Goal: Check status: Check status

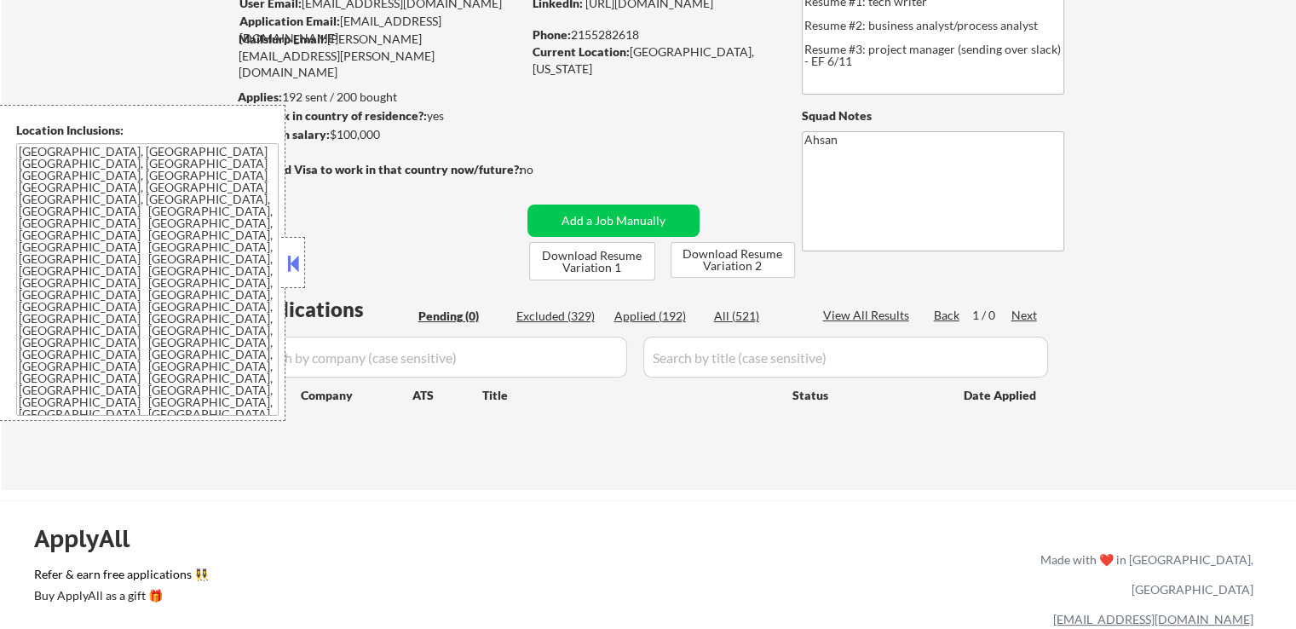
scroll to position [170, 0]
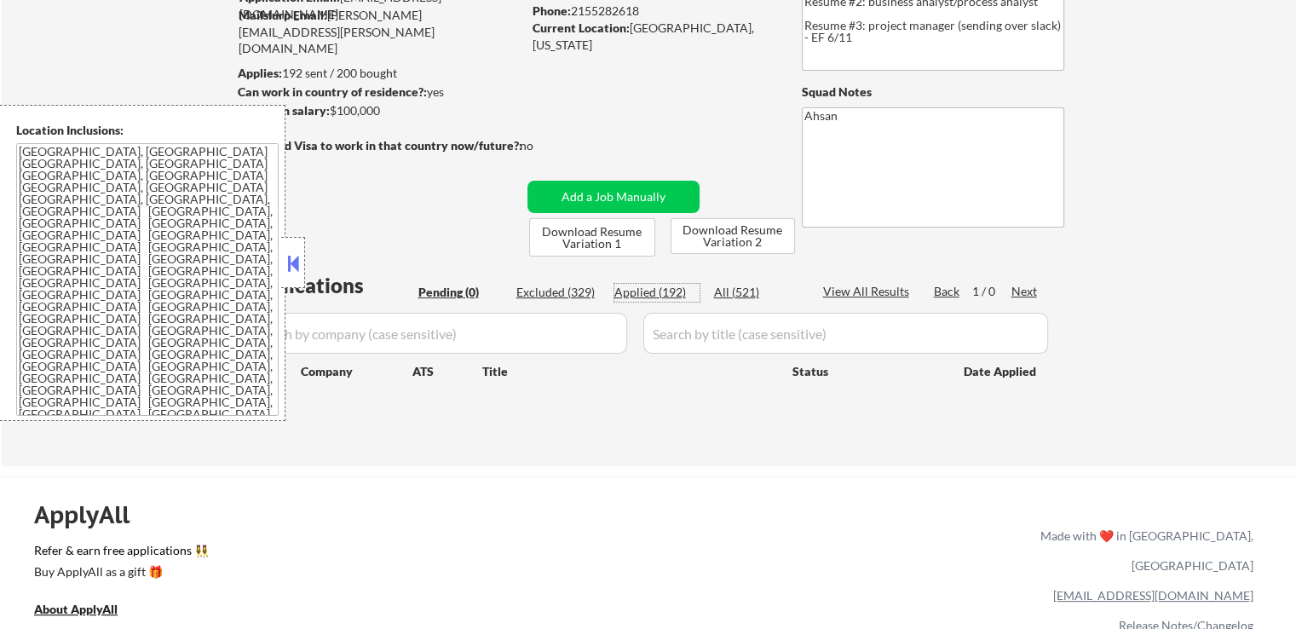
click at [660, 297] on div "Applied (192)" at bounding box center [656, 292] width 85 height 17
select select ""applied""
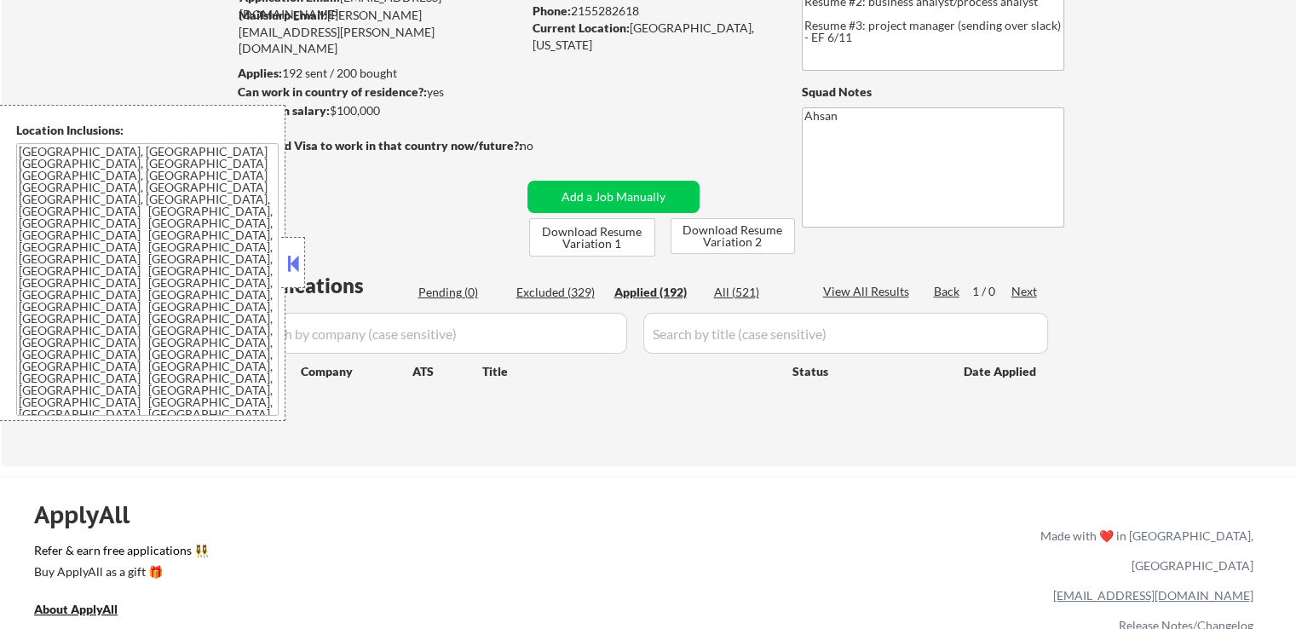
select select ""applied""
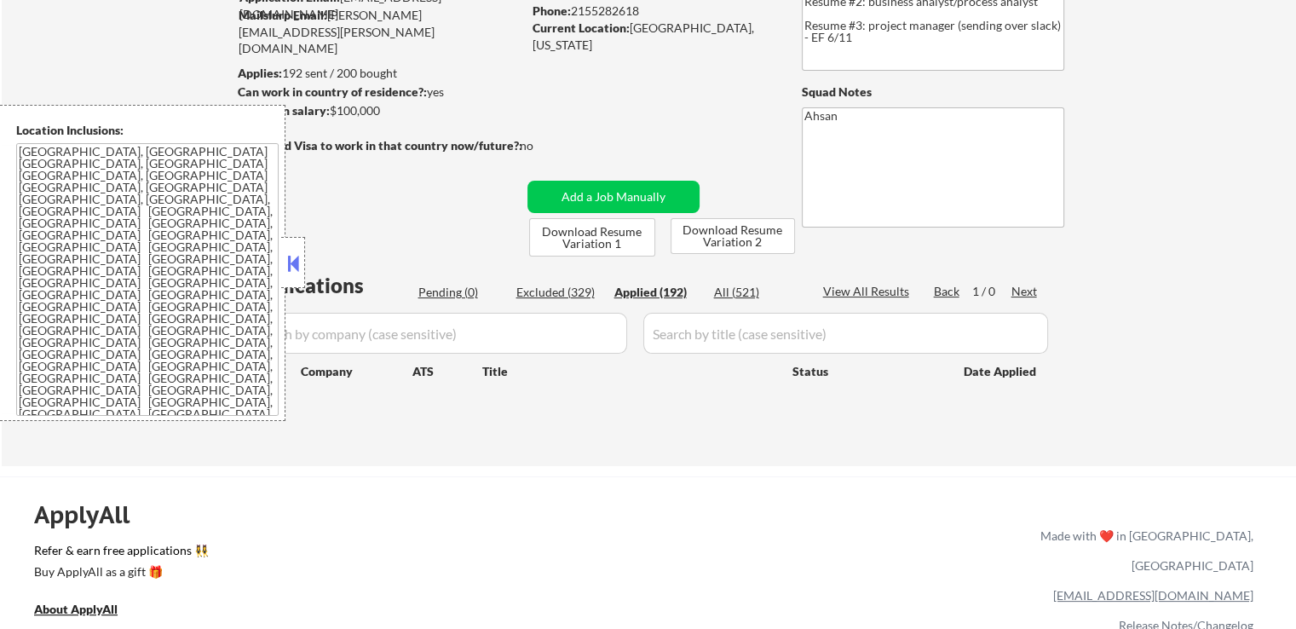
select select ""applied""
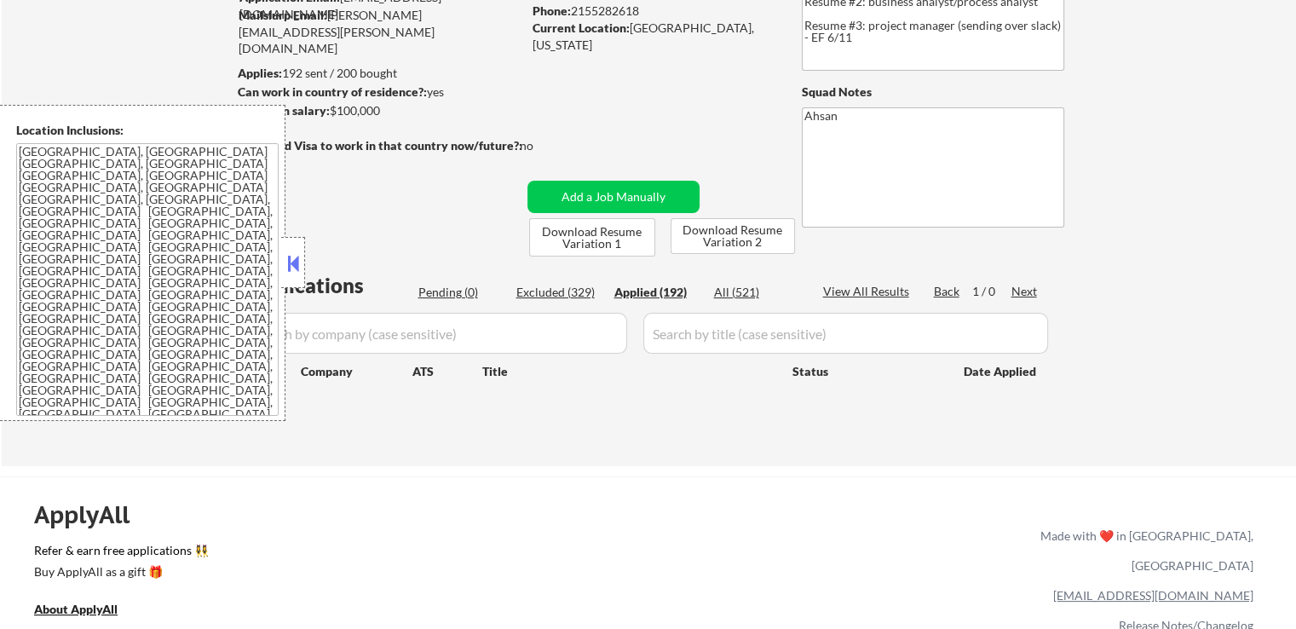
select select ""applied""
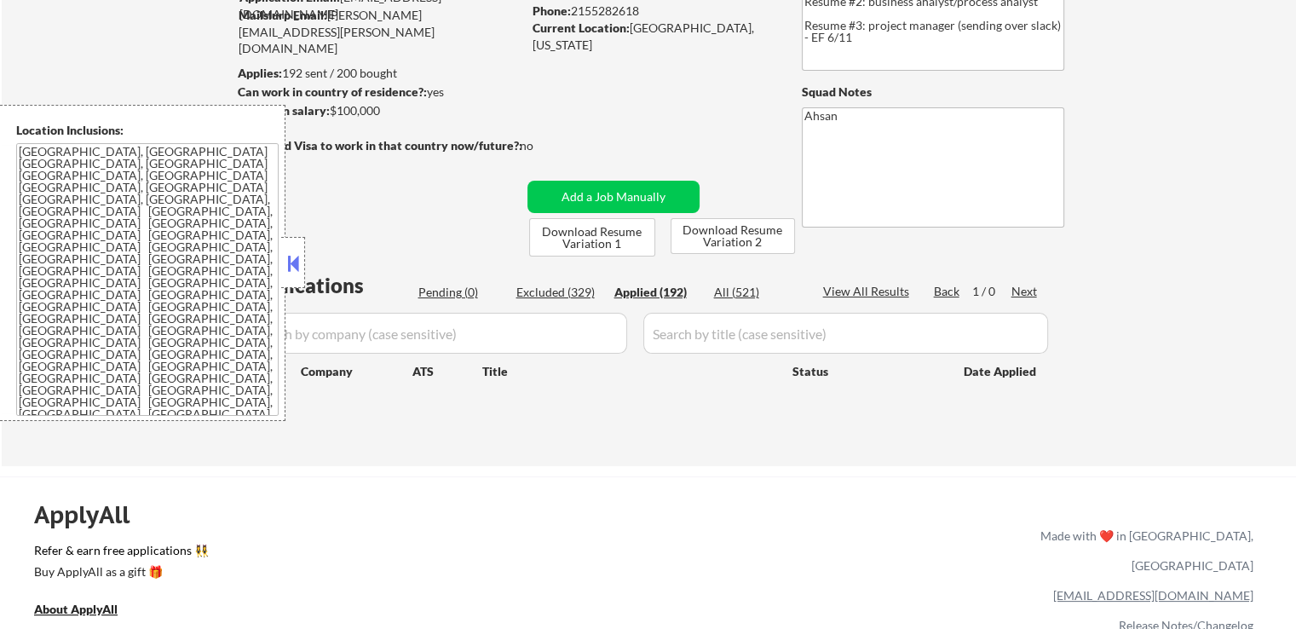
select select ""applied""
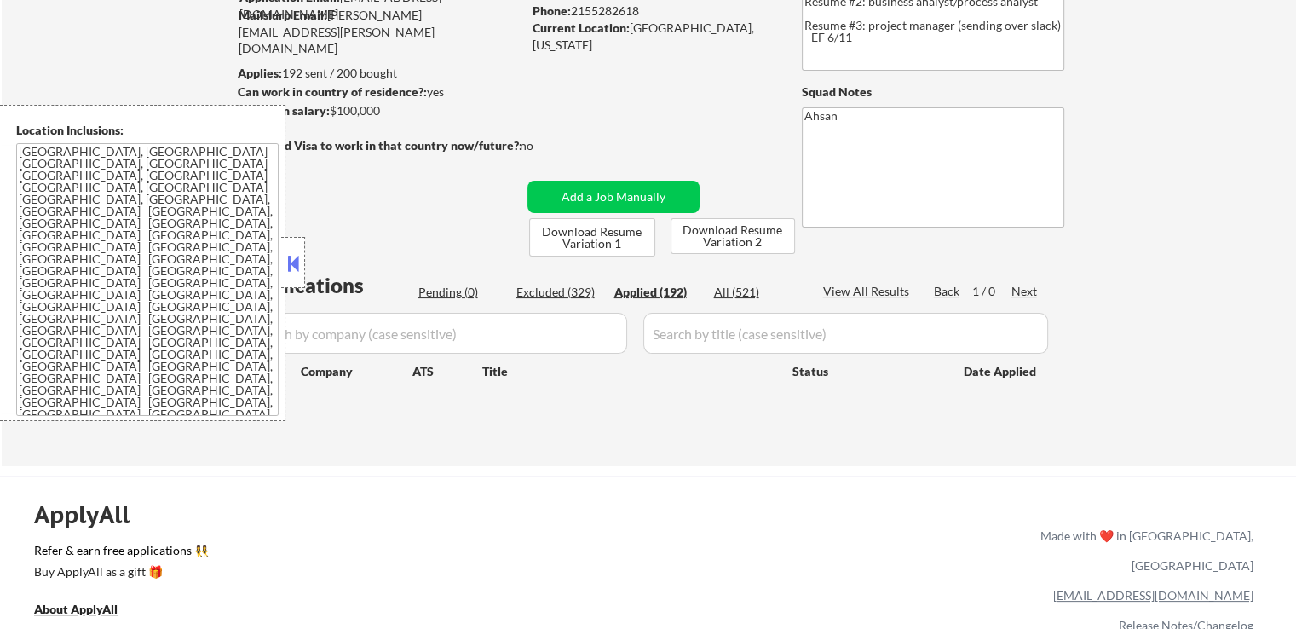
select select ""applied""
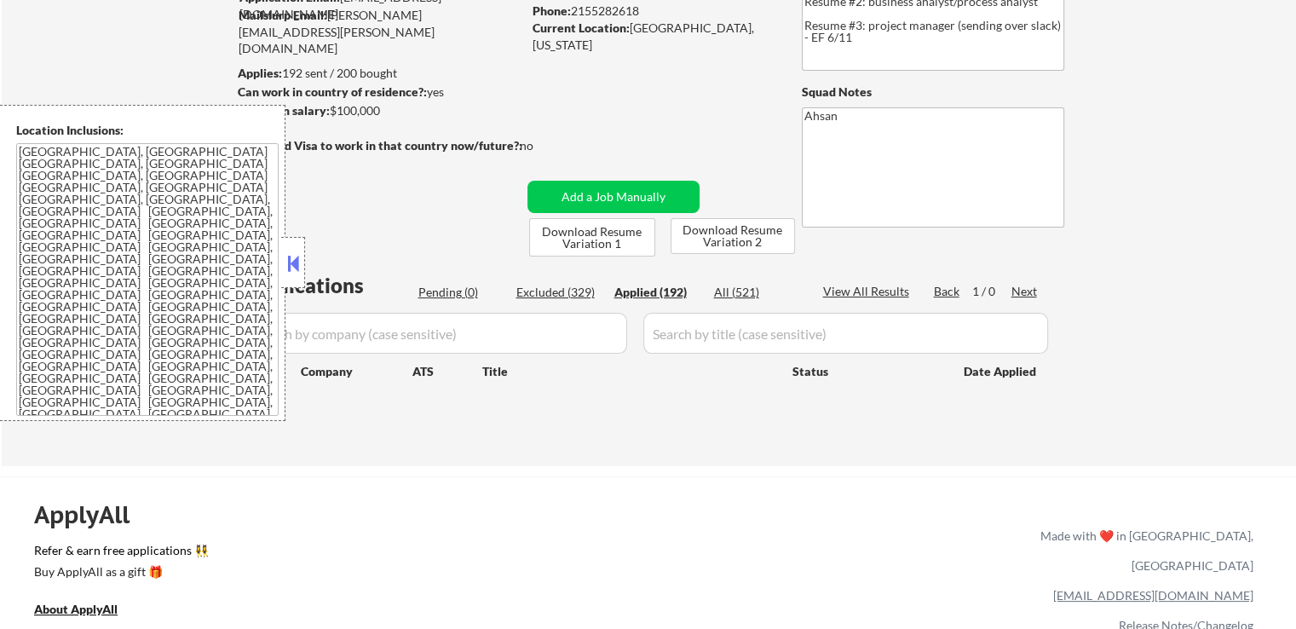
select select ""applied""
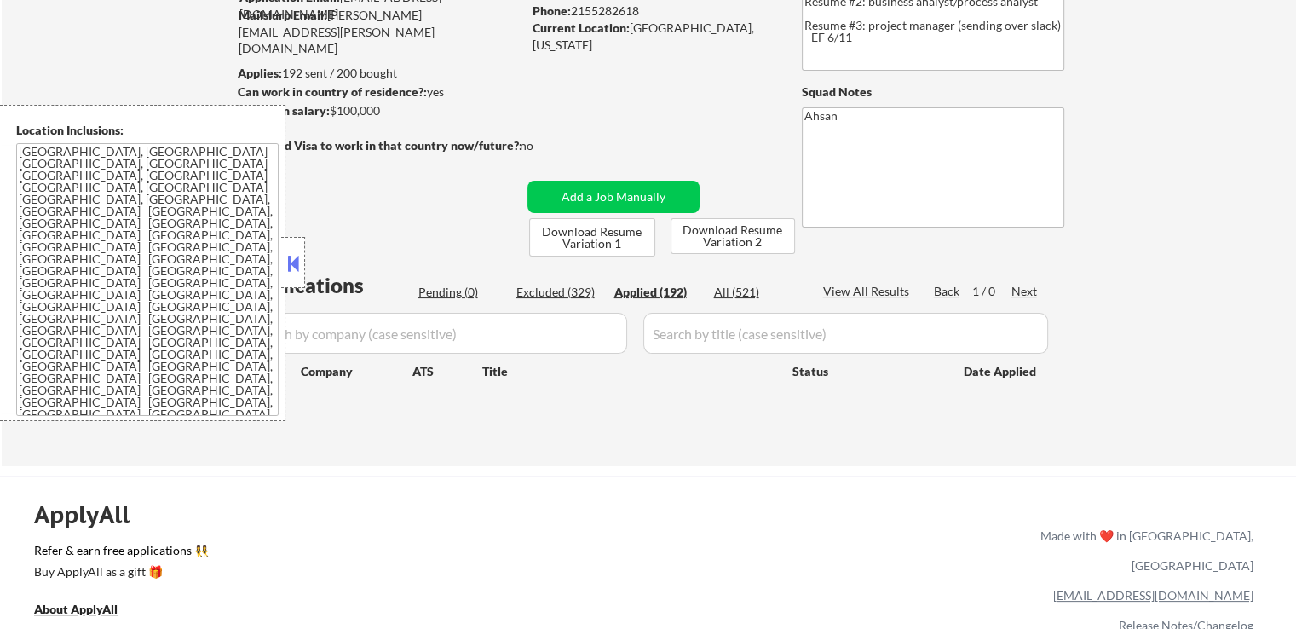
select select ""applied""
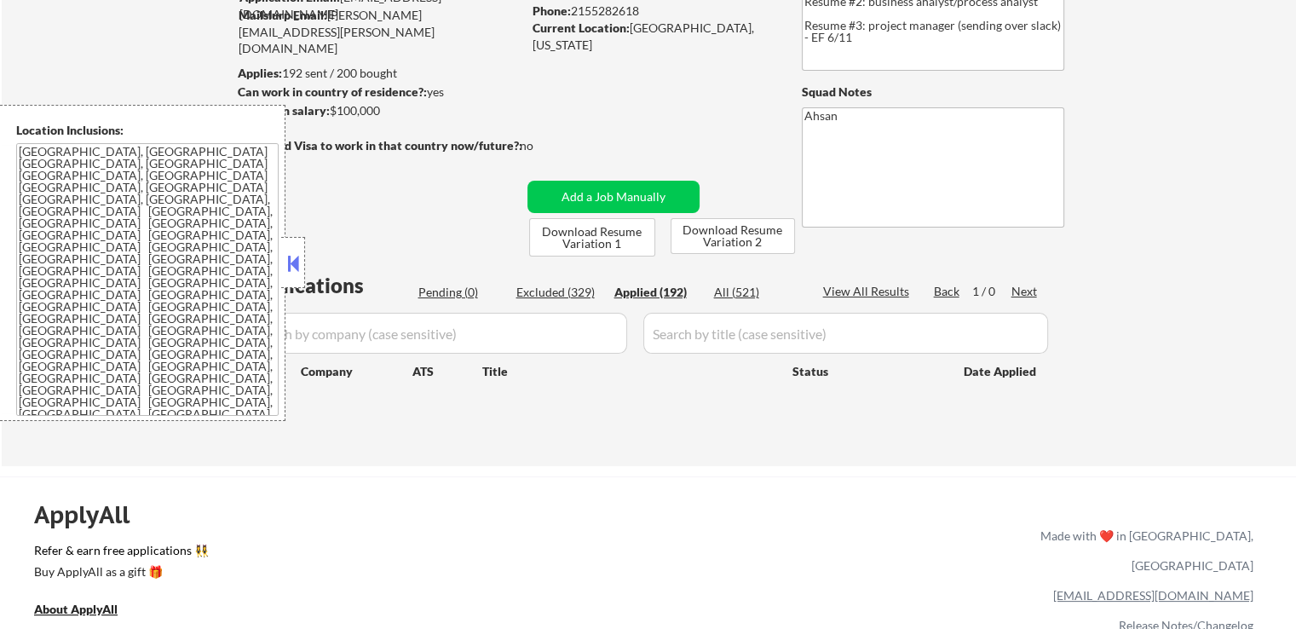
select select ""applied""
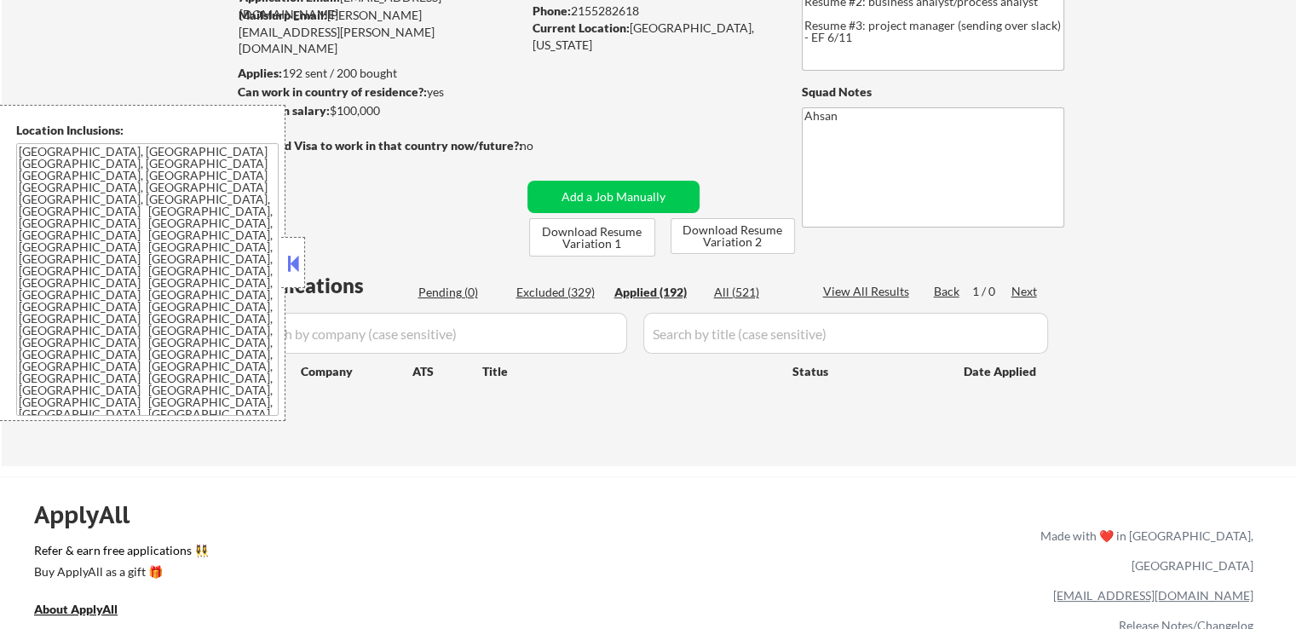
select select ""applied""
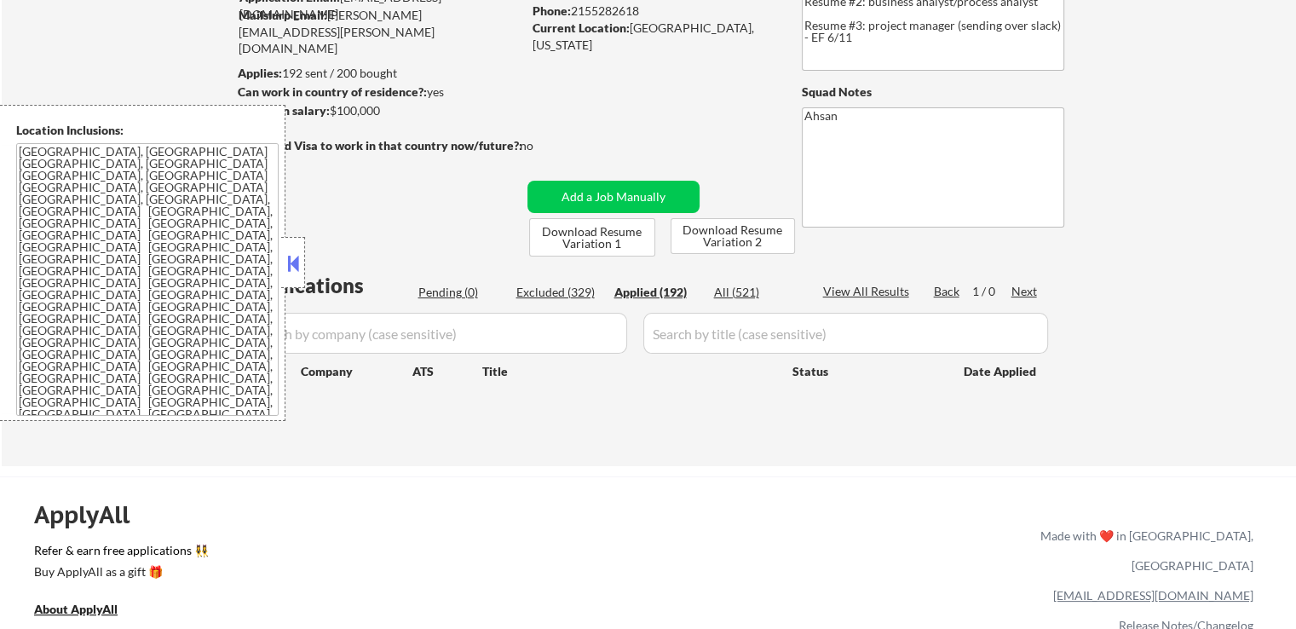
select select ""applied""
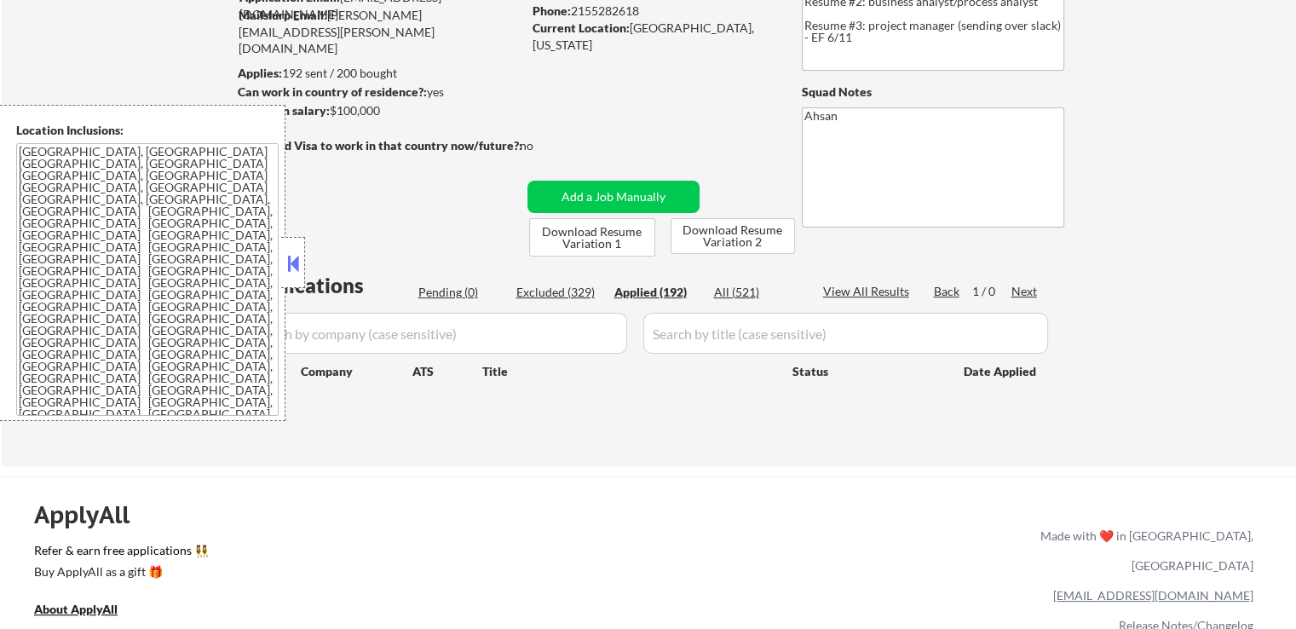
select select ""applied""
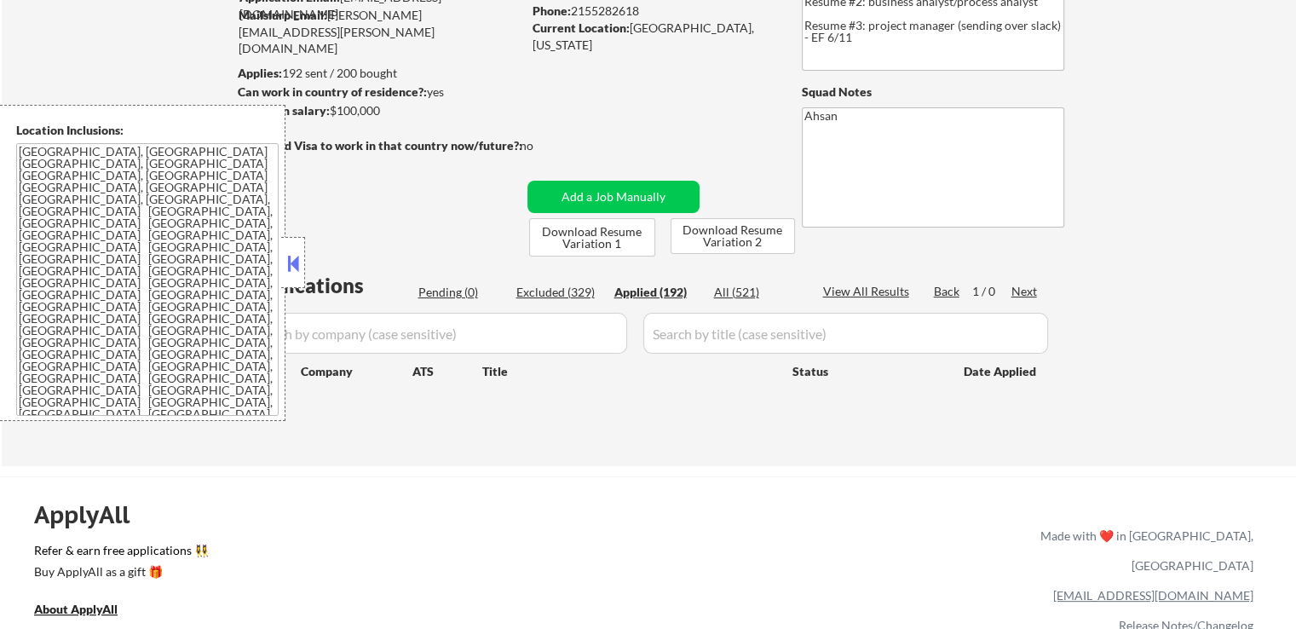
select select ""applied""
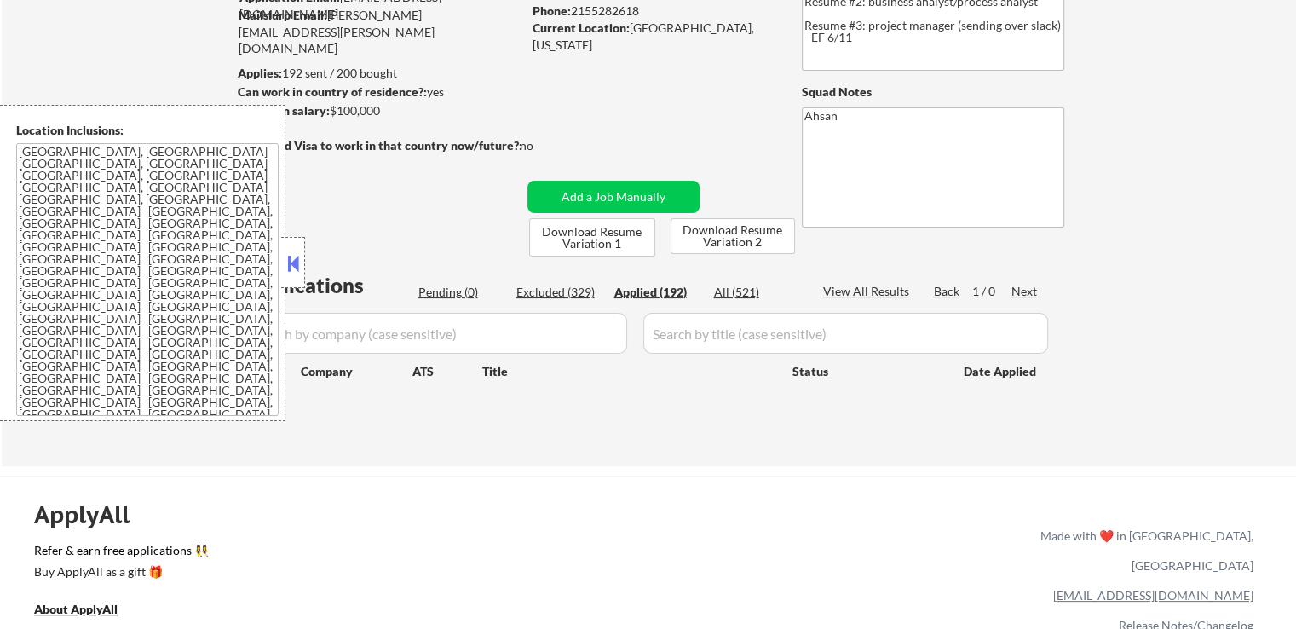
select select ""applied""
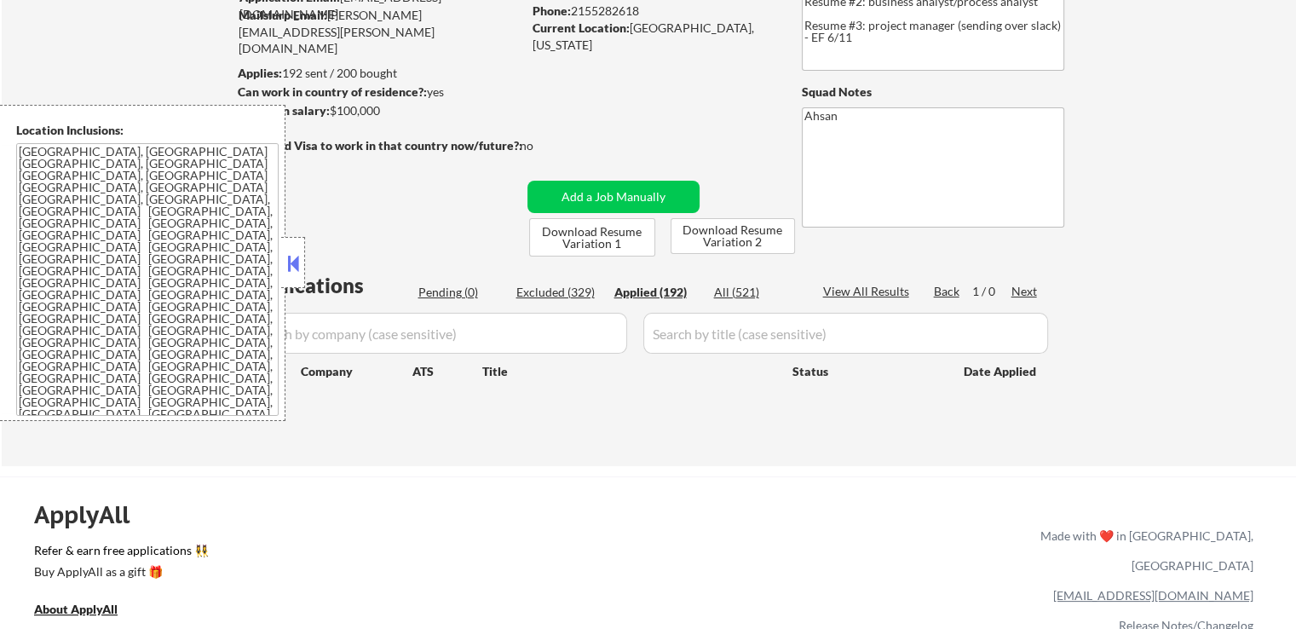
select select ""applied""
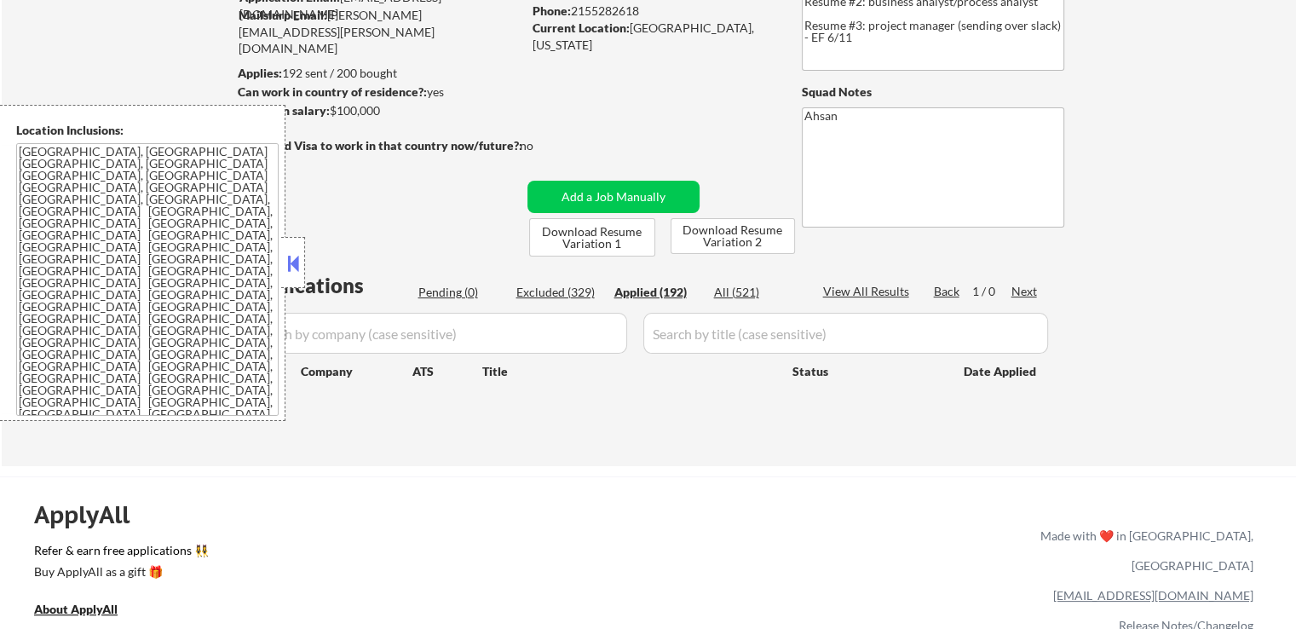
select select ""applied""
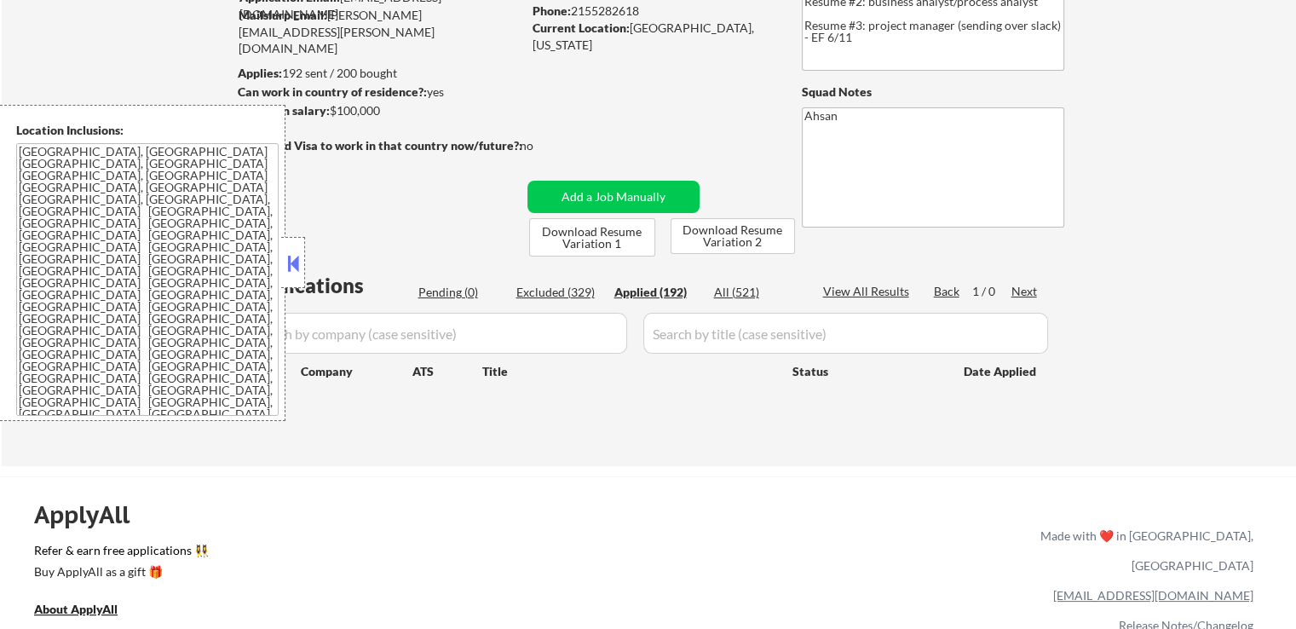
select select ""applied""
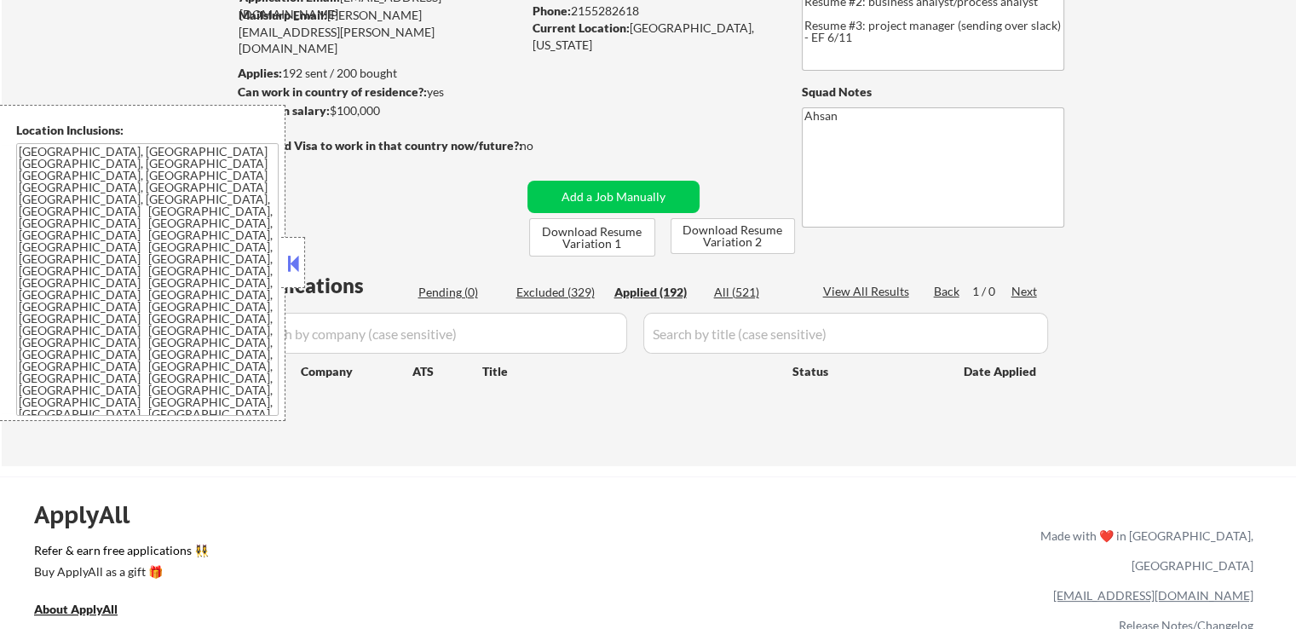
select select ""applied""
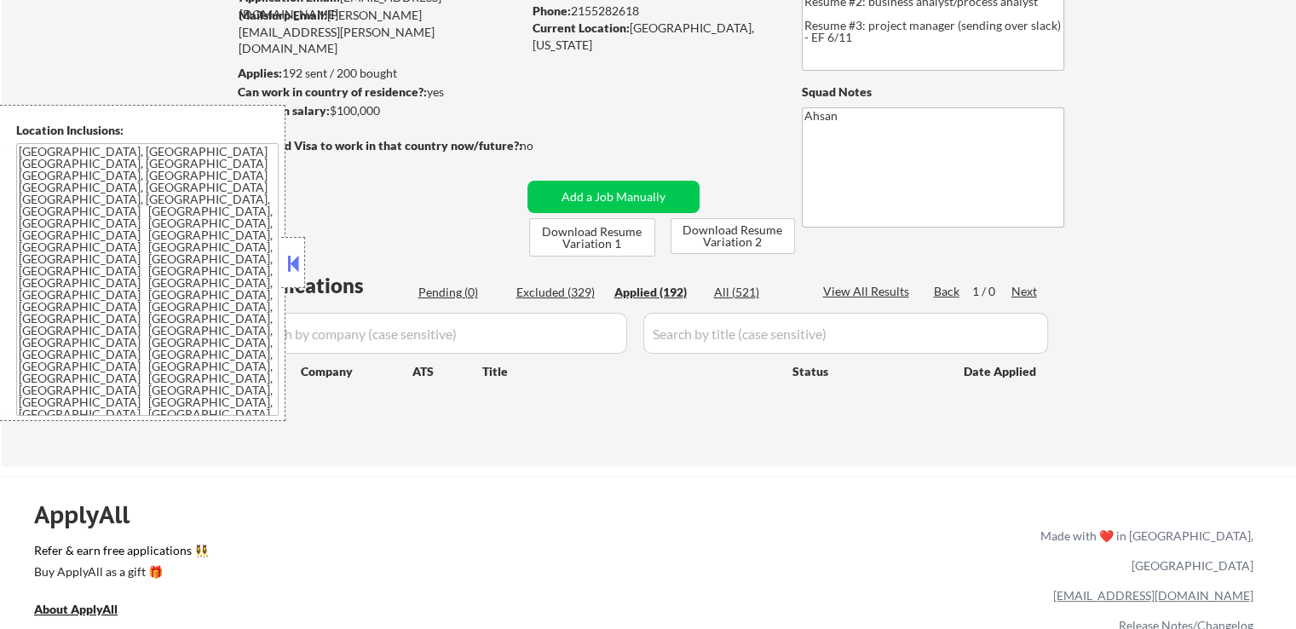
select select ""applied""
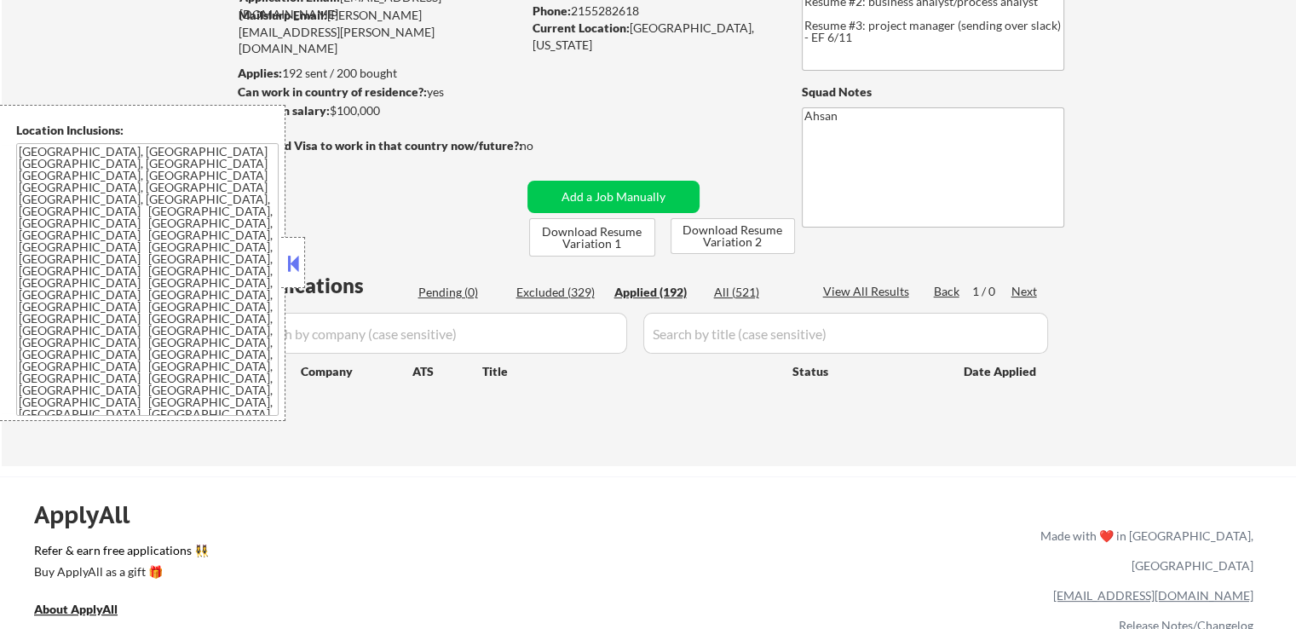
select select ""applied""
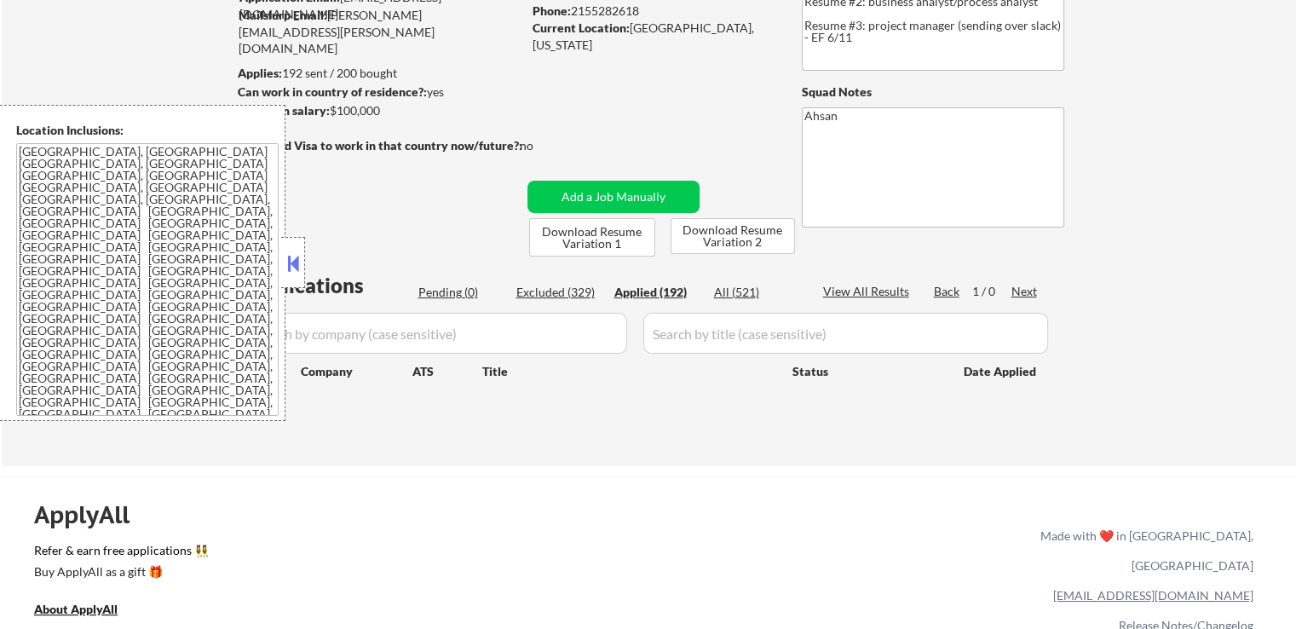
select select ""applied""
